Goal: Task Accomplishment & Management: Complete application form

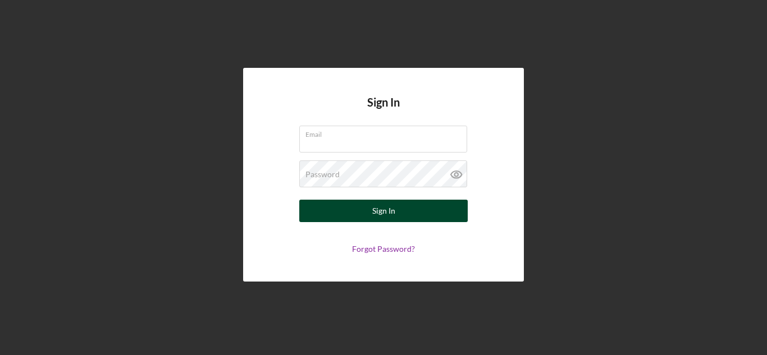
type input "[EMAIL_ADDRESS][DOMAIN_NAME]"
click at [401, 215] on button "Sign In" at bounding box center [383, 211] width 168 height 22
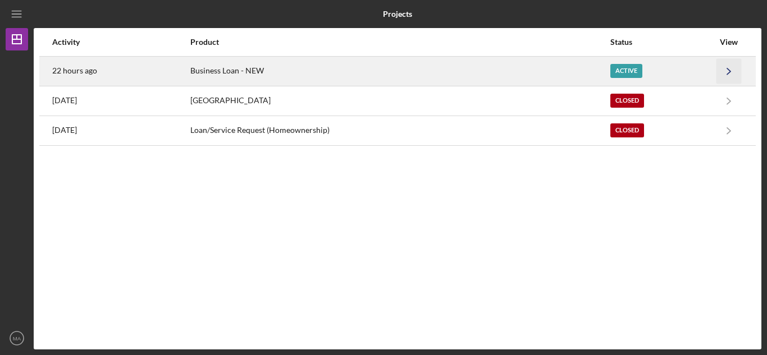
click at [720, 71] on icon "Icon/Navigate" at bounding box center [729, 70] width 25 height 25
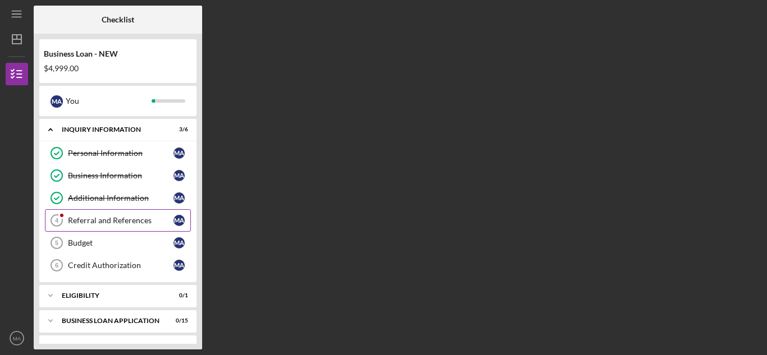
click at [85, 219] on div "Referral and References" at bounding box center [121, 220] width 106 height 9
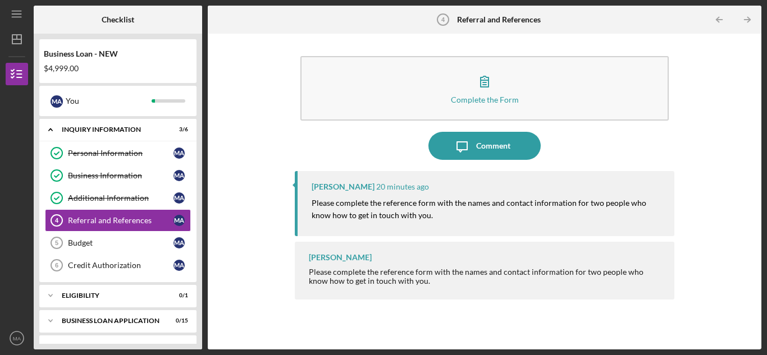
click at [738, 207] on div "Complete the Form Form Icon/Message Comment [PERSON_NAME] 20 minutes ago Please…" at bounding box center [484, 191] width 542 height 305
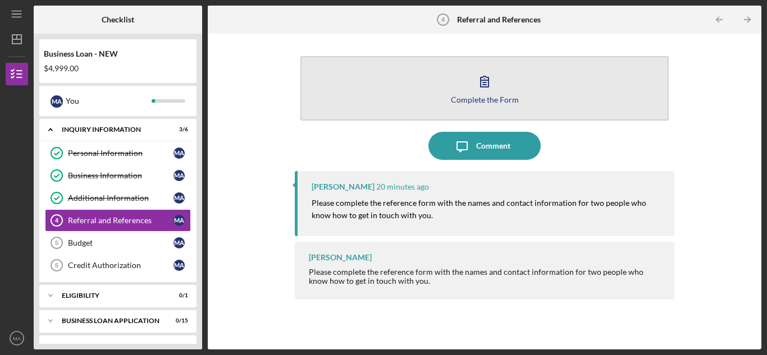
click at [497, 92] on icon "button" at bounding box center [485, 81] width 28 height 28
